Goal: Transaction & Acquisition: Book appointment/travel/reservation

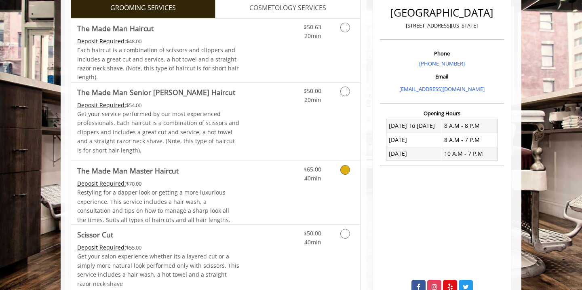
scroll to position [204, 0]
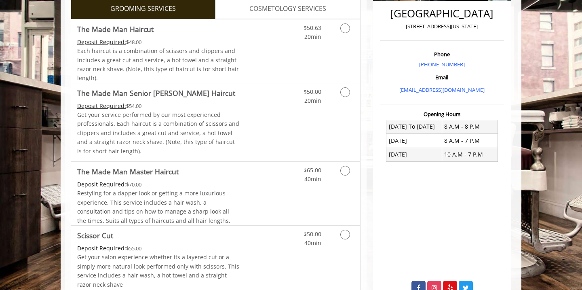
click at [288, 15] on link "COSMETOLOGY SERVICES" at bounding box center [287, 9] width 145 height 20
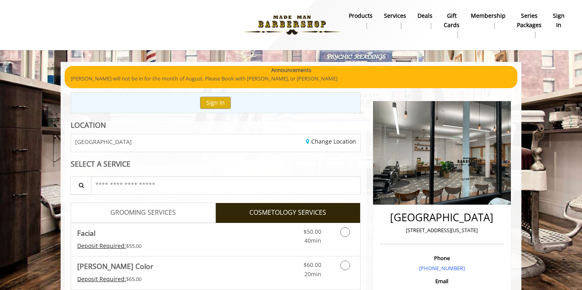
scroll to position [0, 0]
click at [150, 211] on span "GROOMING SERVICES" at bounding box center [142, 212] width 65 height 11
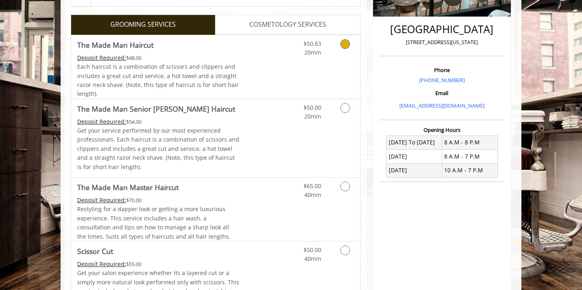
scroll to position [195, 0]
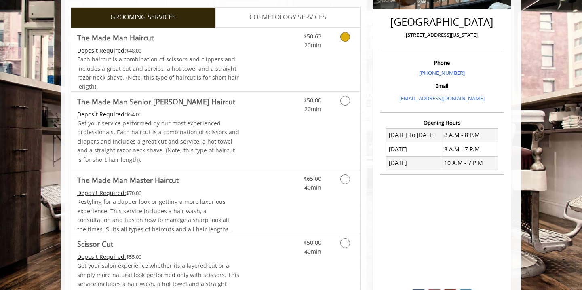
click at [344, 38] on icon "Grooming services" at bounding box center [345, 37] width 10 height 10
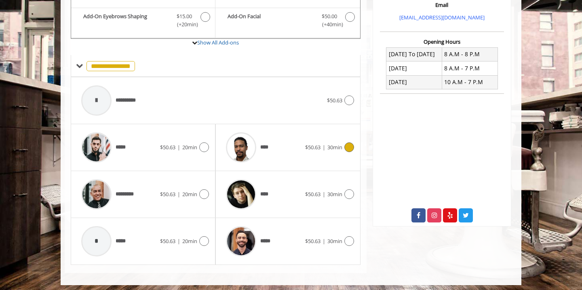
scroll to position [276, 0]
click at [198, 191] on div at bounding box center [203, 195] width 12 height 10
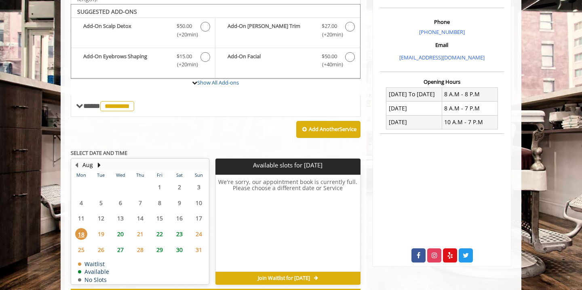
scroll to position [238, 0]
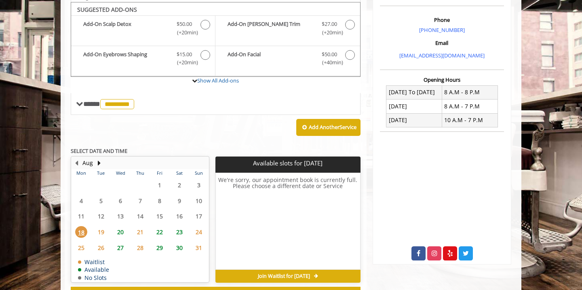
click at [177, 242] on span "30" at bounding box center [179, 248] width 12 height 12
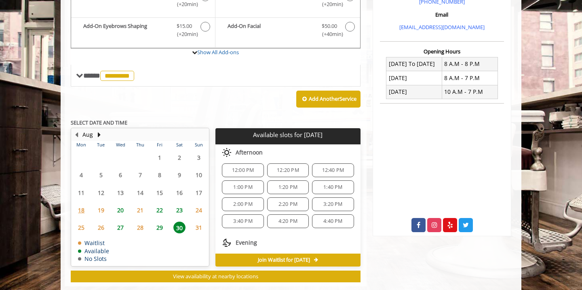
scroll to position [99, 0]
click at [285, 216] on span "4:20 PM" at bounding box center [288, 219] width 19 height 6
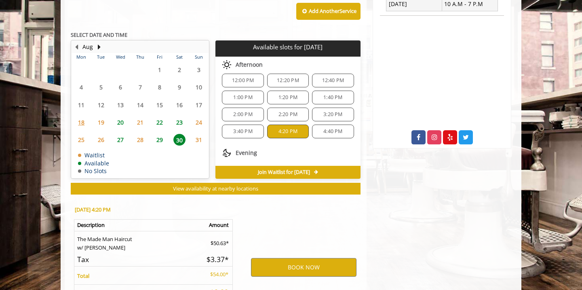
scroll to position [422, 0]
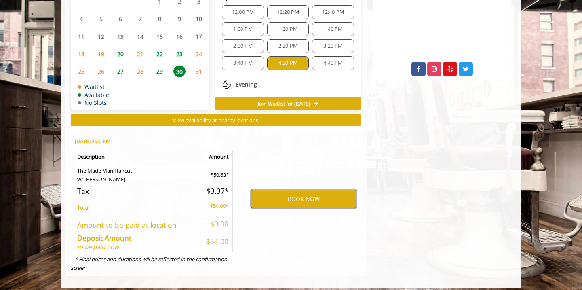
click at [283, 198] on button "BOOK NOW" at bounding box center [304, 199] width 106 height 19
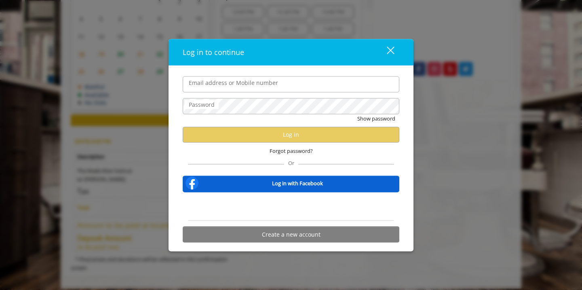
click at [226, 82] on input "Email address or Mobile number" at bounding box center [291, 84] width 217 height 16
type input "**********"
click at [203, 108] on label "Password" at bounding box center [202, 104] width 34 height 9
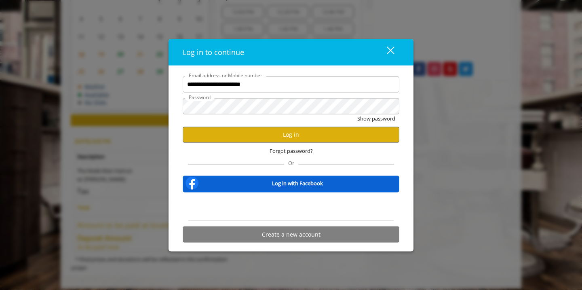
click at [249, 138] on button "Log in" at bounding box center [291, 135] width 217 height 16
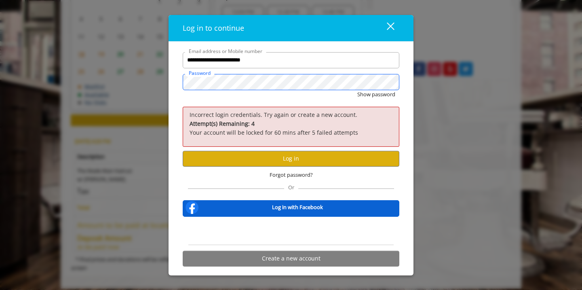
click at [165, 76] on div "**********" at bounding box center [291, 145] width 582 height 290
click at [262, 155] on button "Log in" at bounding box center [291, 159] width 217 height 16
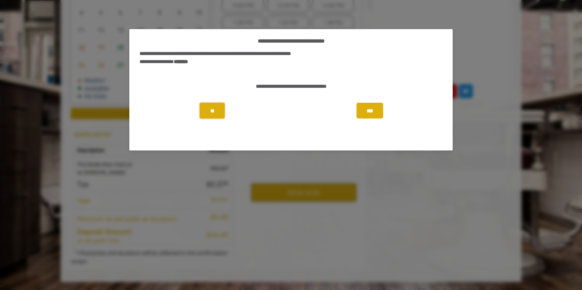
scroll to position [394, 0]
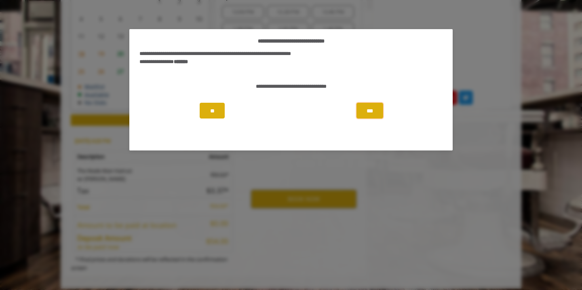
click at [369, 110] on button "***" at bounding box center [370, 111] width 27 height 16
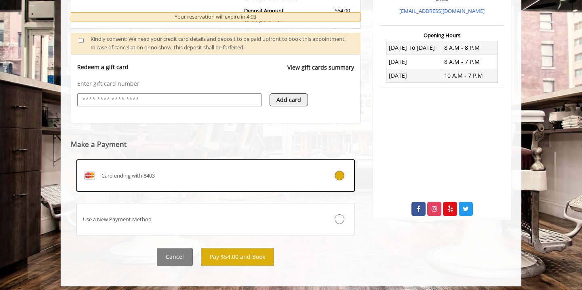
scroll to position [282, 0]
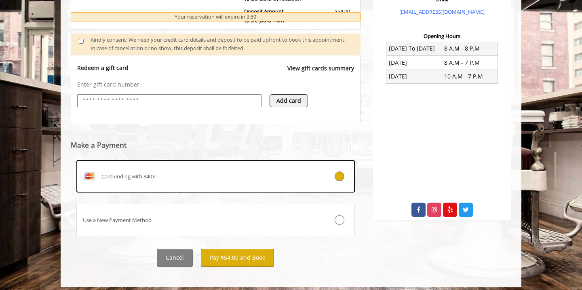
click at [248, 252] on button "Pay $54.00 and Book" at bounding box center [237, 258] width 73 height 18
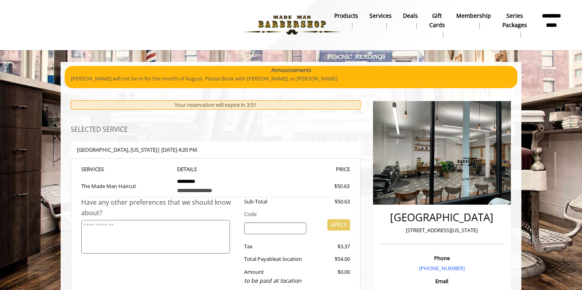
scroll to position [0, 0]
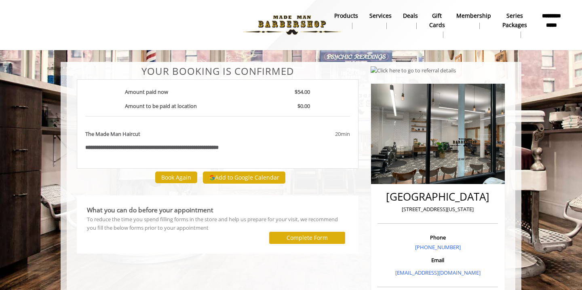
click at [246, 175] on button "Add to Google Calendar" at bounding box center [244, 177] width 82 height 12
